Goal: Communication & Community: Ask a question

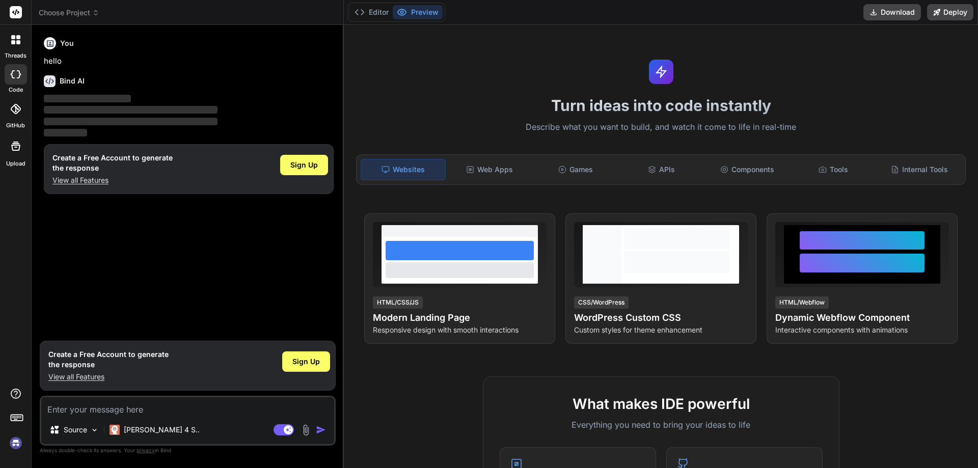
click at [128, 413] on textarea at bounding box center [187, 406] width 293 height 18
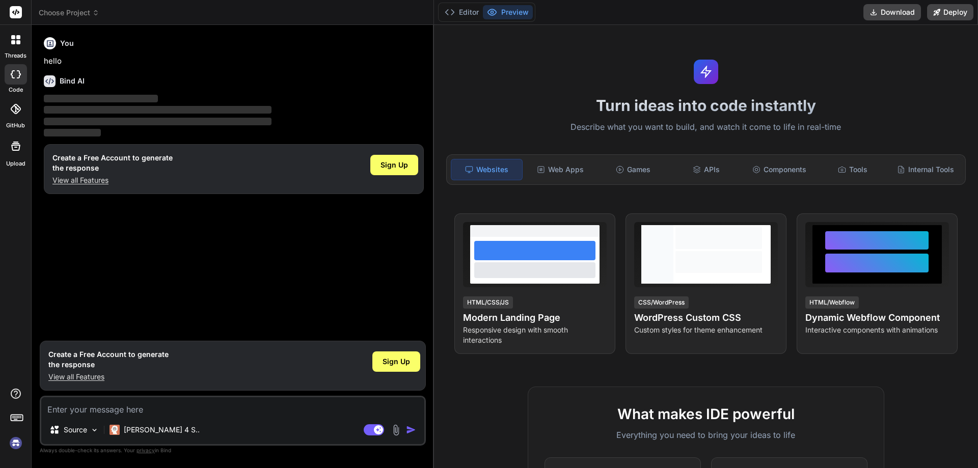
type textarea "x"
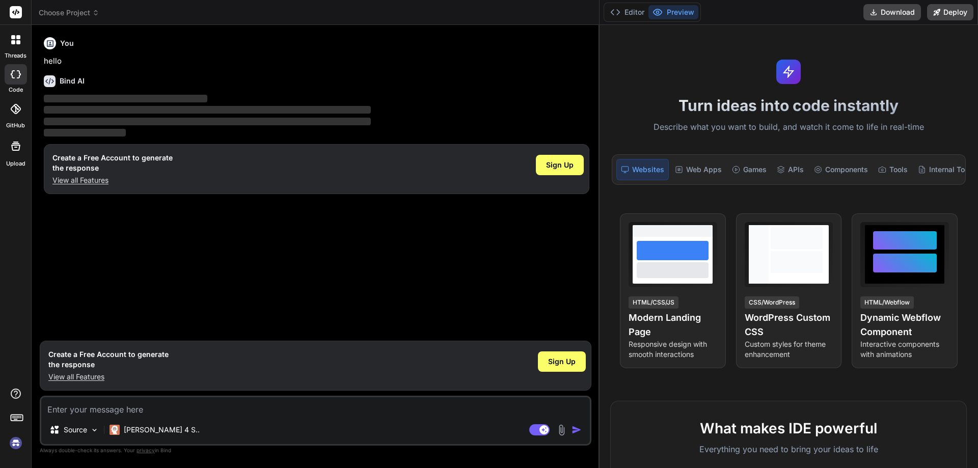
drag, startPoint x: 344, startPoint y: 191, endPoint x: 915, endPoint y: 195, distance: 571.6
click at [978, 193] on div "Choose Project Created with Pixso. Bind AI Web Search Created with Pixso. Code …" at bounding box center [505, 234] width 947 height 468
click at [159, 417] on div "Source Claude 4 S.. Agent Mode. When this toggle is activated, AI automatically…" at bounding box center [316, 421] width 552 height 50
click at [154, 408] on textarea at bounding box center [315, 406] width 549 height 18
paste textarea "Hi Varun, Please confirm the resourcing has been done of below member? As we ha…"
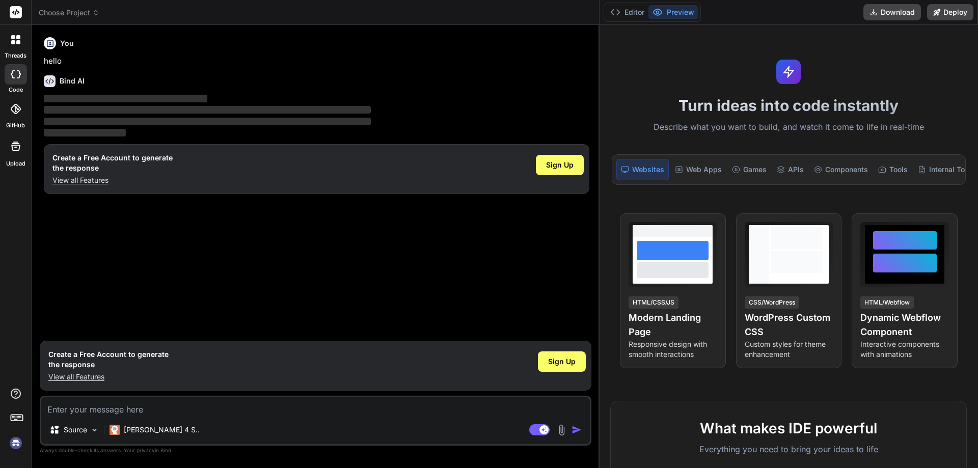
type textarea "Hi Varun, Please confirm the resourcing has been done of below member? As we ha…"
type textarea "x"
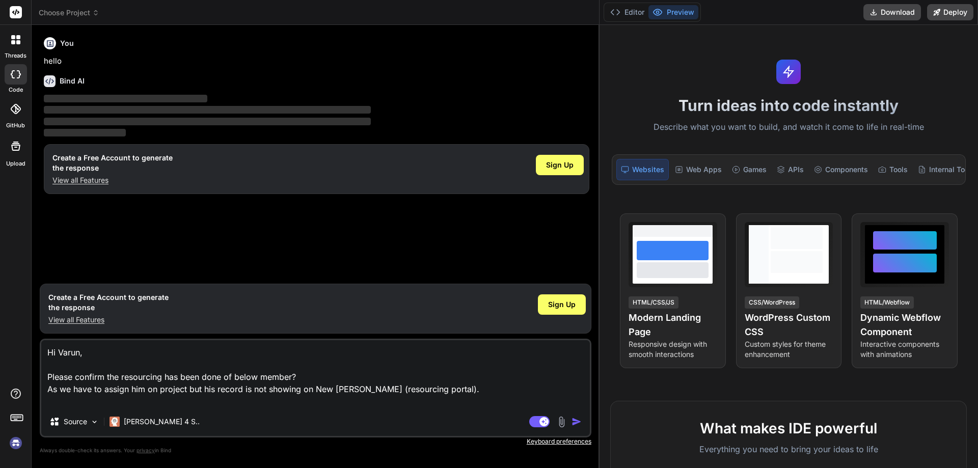
type textarea "Hi Varun, Please confirm the resourcing has been done of below member? As we ha…"
click at [574, 422] on img "button" at bounding box center [577, 422] width 10 height 10
click at [228, 375] on textarea "Hi Varun, Please confirm the resourcing has been done of below member? As we ha…" at bounding box center [315, 373] width 549 height 67
drag, startPoint x: 456, startPoint y: 402, endPoint x: 451, endPoint y: 391, distance: 12.1
click at [457, 401] on textarea "Hi Varun, Please confirm the resourcing has been done of below member? As we ha…" at bounding box center [315, 373] width 549 height 67
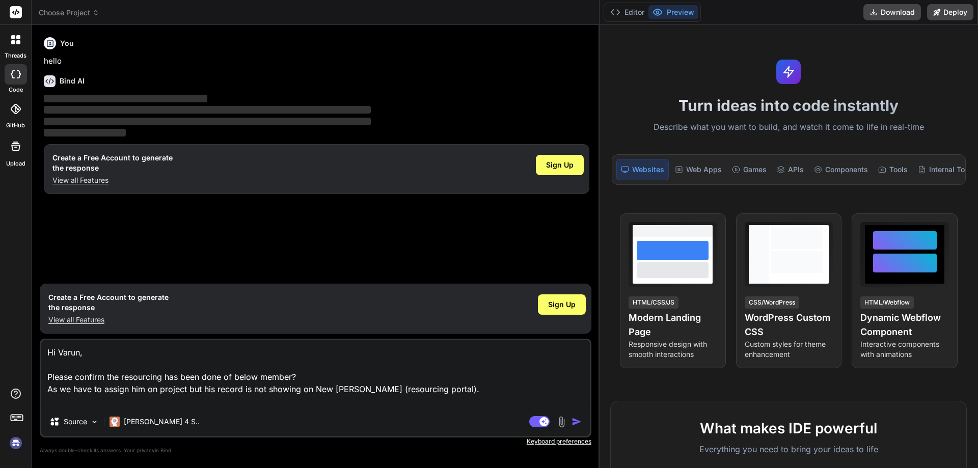
click at [449, 389] on textarea "Hi Varun, Please confirm the resourcing has been done of below member? As we ha…" at bounding box center [315, 373] width 549 height 67
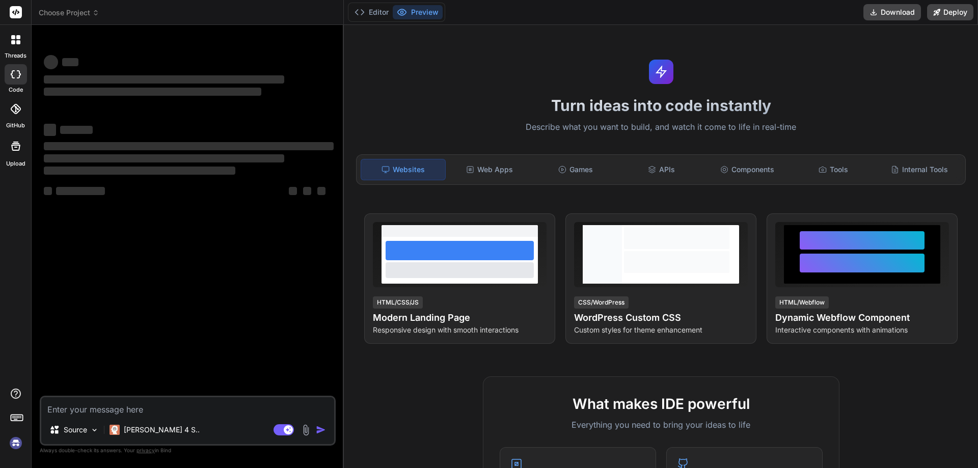
click at [137, 410] on textarea at bounding box center [187, 406] width 293 height 18
type textarea "x"
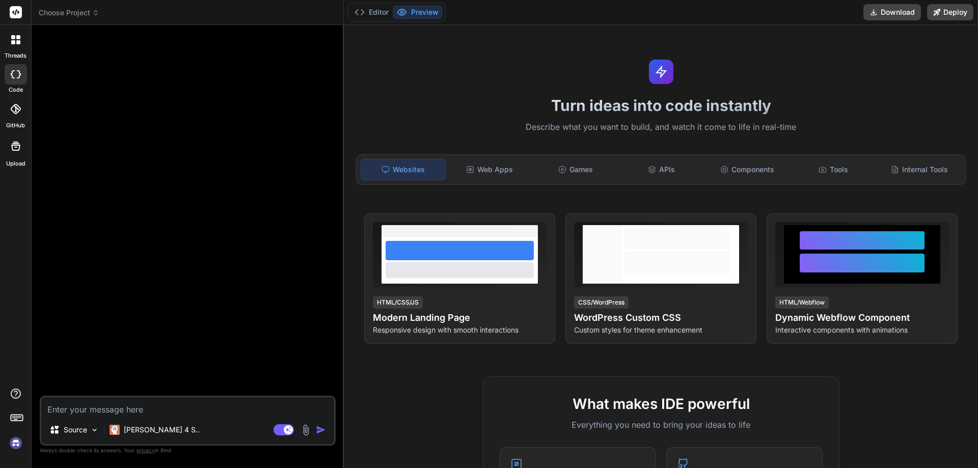
type textarea "Hi Varun, Please confirm the resourcing has been done of below member? As we ha…"
type textarea "x"
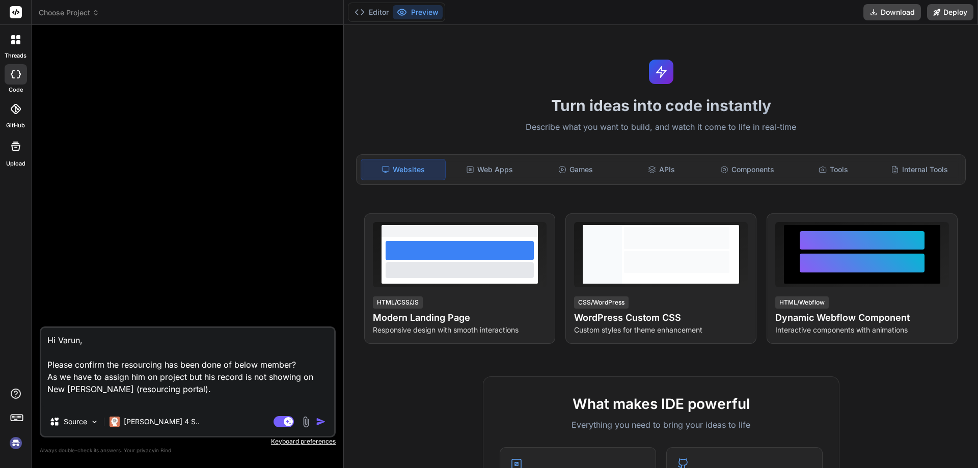
click at [185, 396] on textarea "Hi Varun, Please confirm the resourcing has been done of below member? As we ha…" at bounding box center [187, 367] width 293 height 79
click at [181, 393] on textarea "Hi Varun, Please confirm the resourcing has been done of below member? As we ha…" at bounding box center [187, 367] width 293 height 79
type textarea "Hi Varun, Please confirm the resourcing has been done of below member? As we ha…"
click at [17, 444] on img at bounding box center [15, 443] width 17 height 17
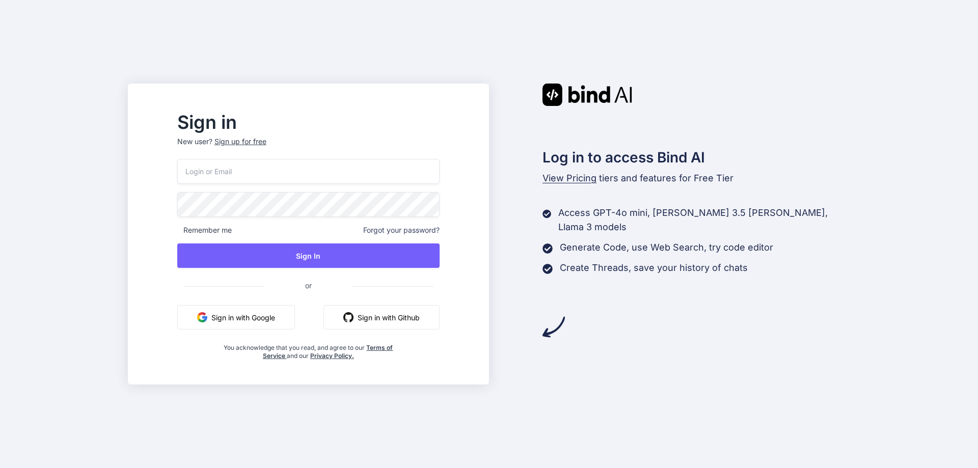
click at [262, 169] on input "email" at bounding box center [308, 171] width 262 height 25
click at [262, 168] on input "email" at bounding box center [308, 171] width 262 height 25
drag, startPoint x: 142, startPoint y: 238, endPoint x: 249, endPoint y: 193, distance: 116.2
click at [146, 238] on div "Sign in New user? Sign up for free Remember me Forgot your password? Sign In or…" at bounding box center [489, 234] width 978 height 468
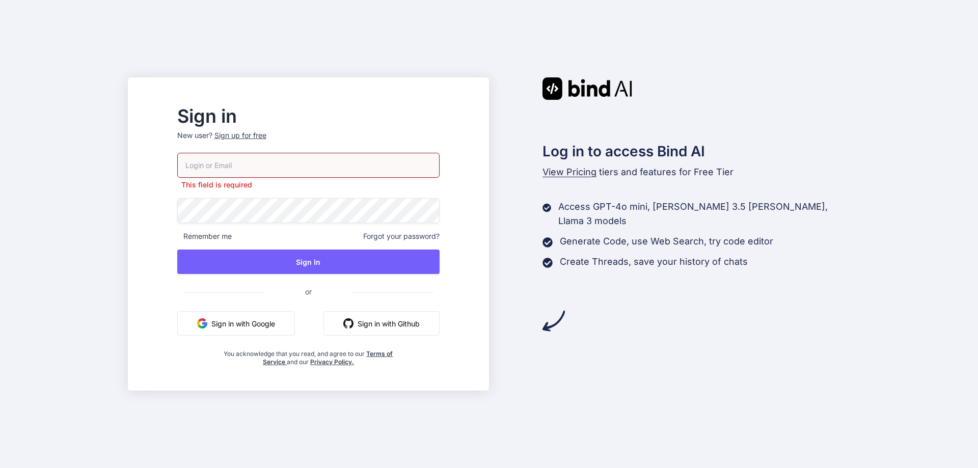
click at [260, 167] on input "email" at bounding box center [308, 165] width 262 height 25
